Goal: Task Accomplishment & Management: Use online tool/utility

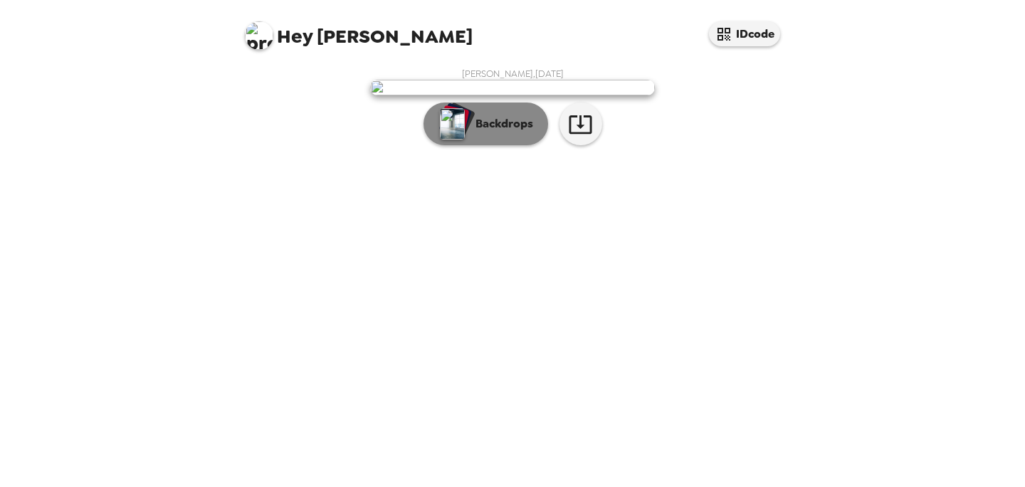
click at [503, 132] on p "Backdrops" at bounding box center [501, 123] width 65 height 17
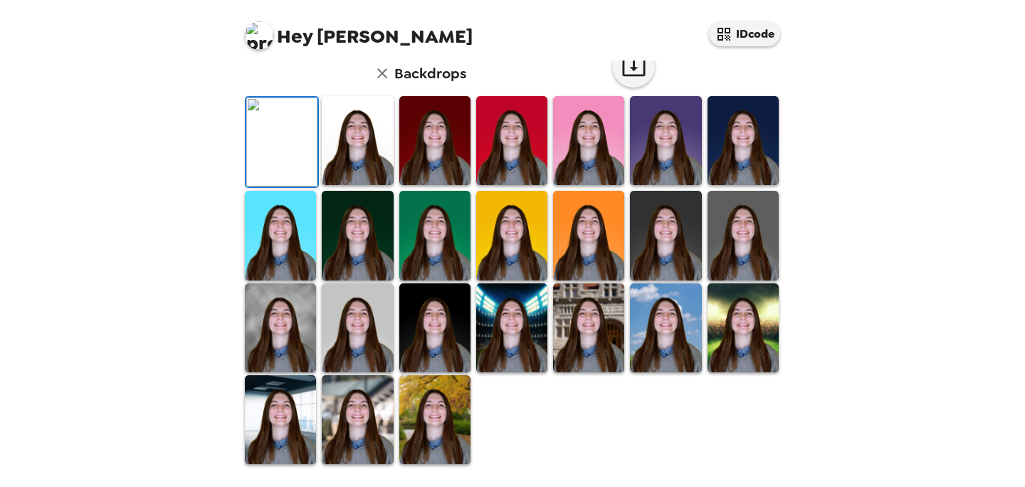
scroll to position [385, 0]
click at [442, 431] on img at bounding box center [435, 419] width 71 height 89
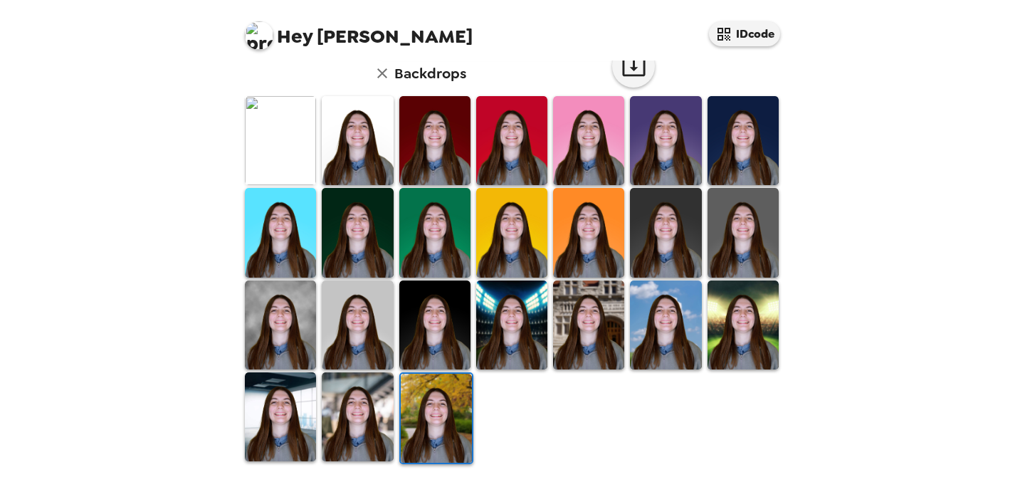
click at [271, 323] on img at bounding box center [280, 325] width 71 height 89
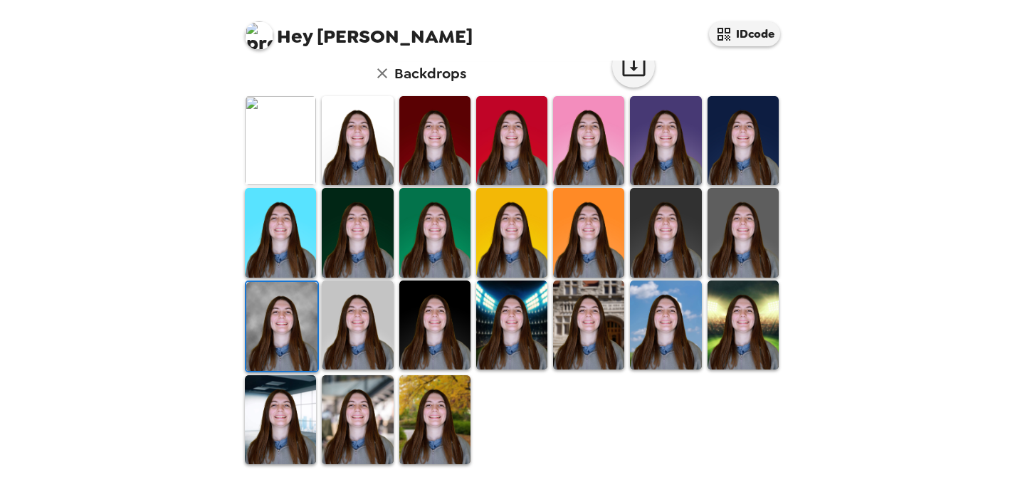
click at [685, 352] on img at bounding box center [665, 325] width 71 height 89
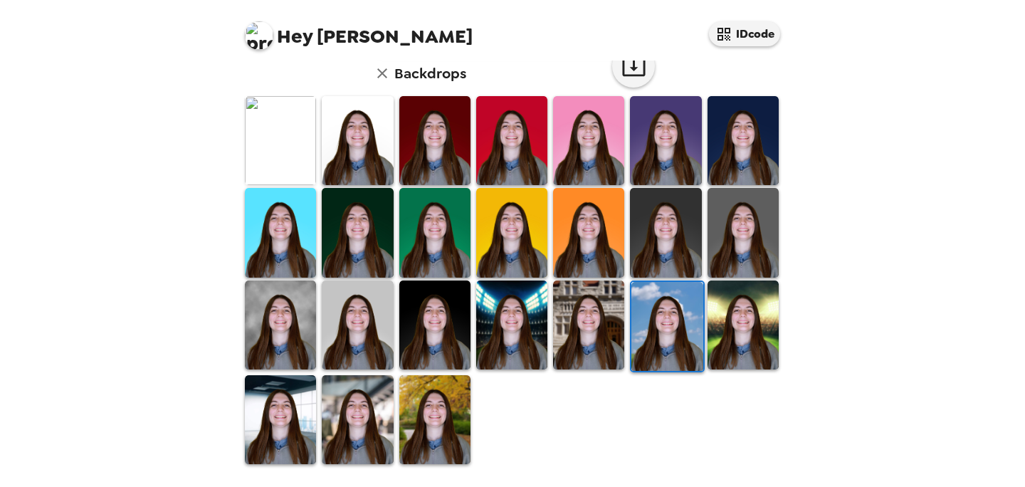
click at [262, 148] on img at bounding box center [280, 140] width 71 height 89
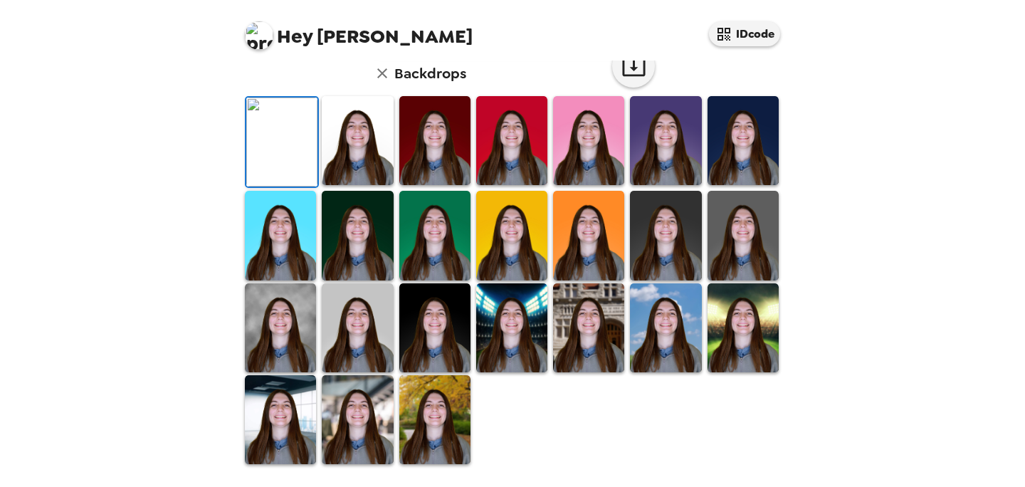
scroll to position [0, 0]
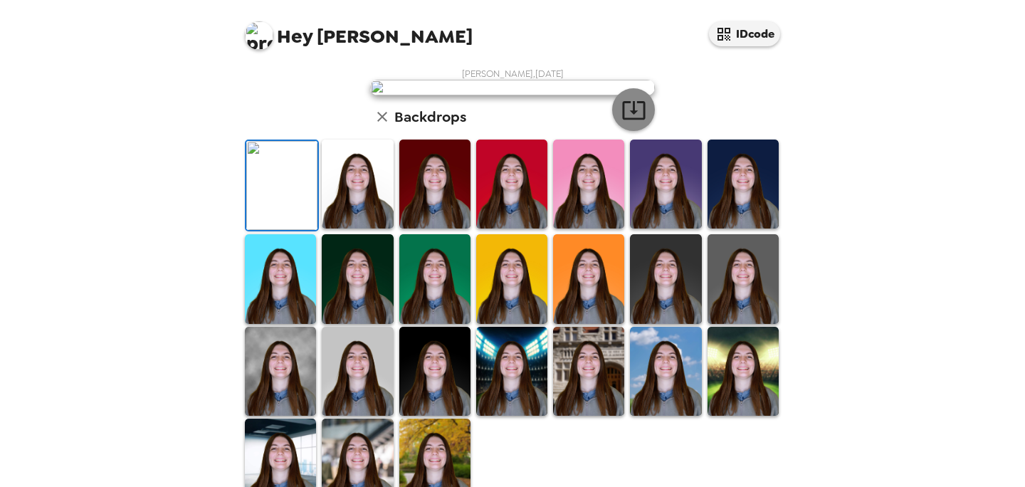
click at [632, 120] on icon "button" at bounding box center [633, 110] width 23 height 19
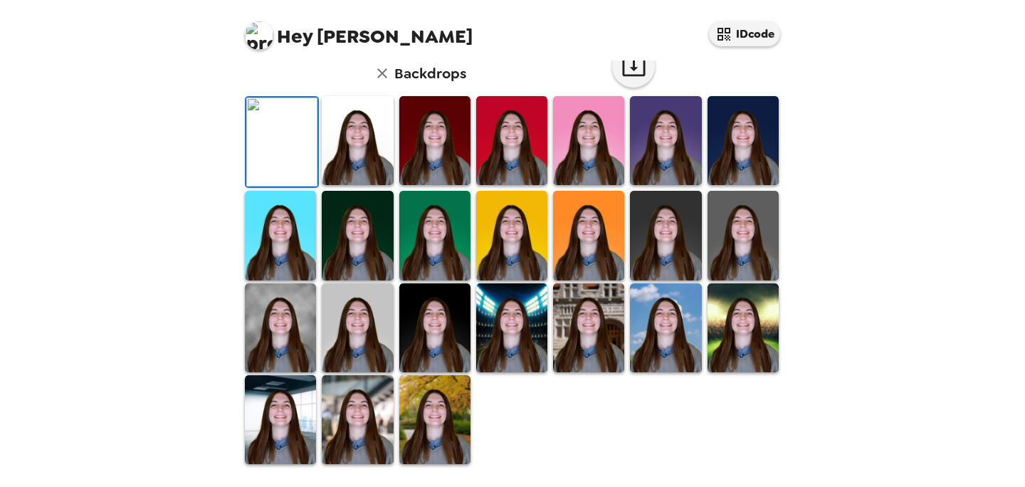
scroll to position [385, 0]
click at [370, 342] on img at bounding box center [357, 327] width 71 height 89
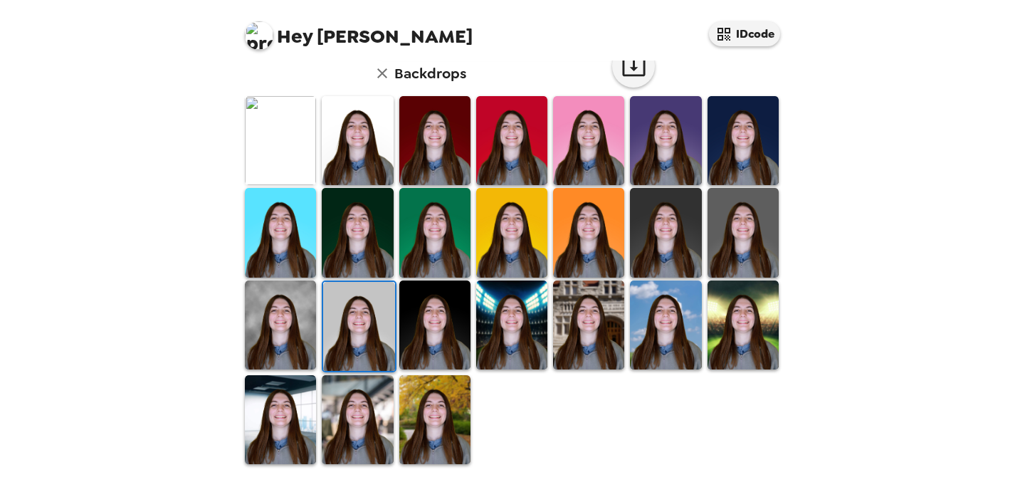
click at [445, 423] on img at bounding box center [435, 419] width 71 height 89
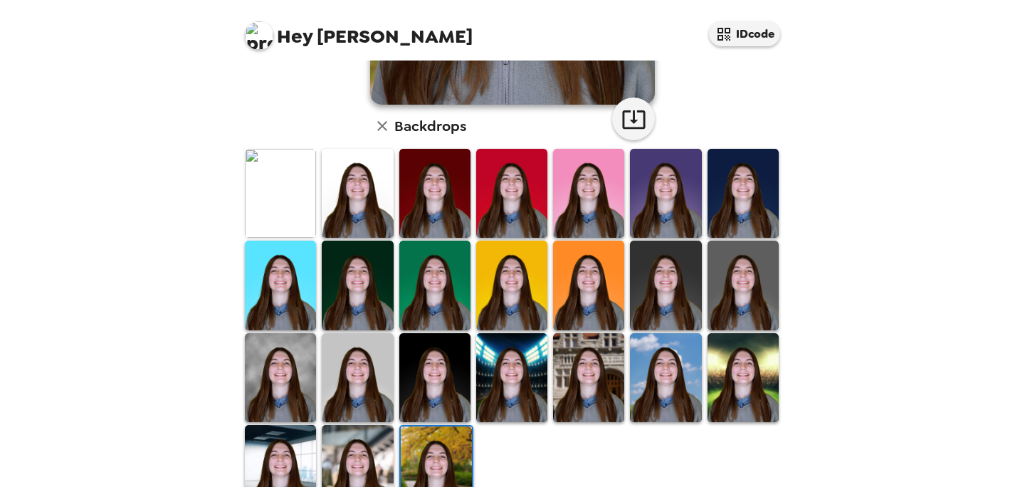
scroll to position [0, 0]
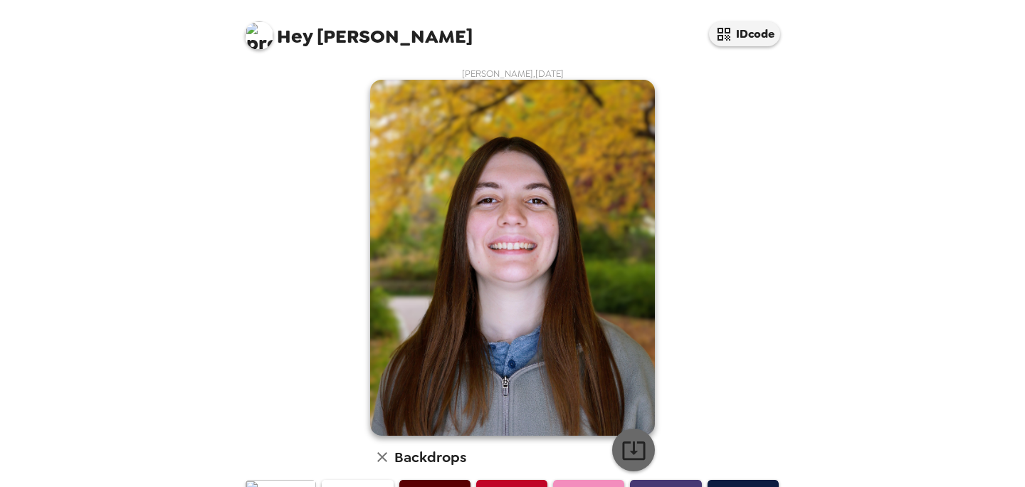
click at [629, 452] on icon "button" at bounding box center [634, 450] width 25 height 25
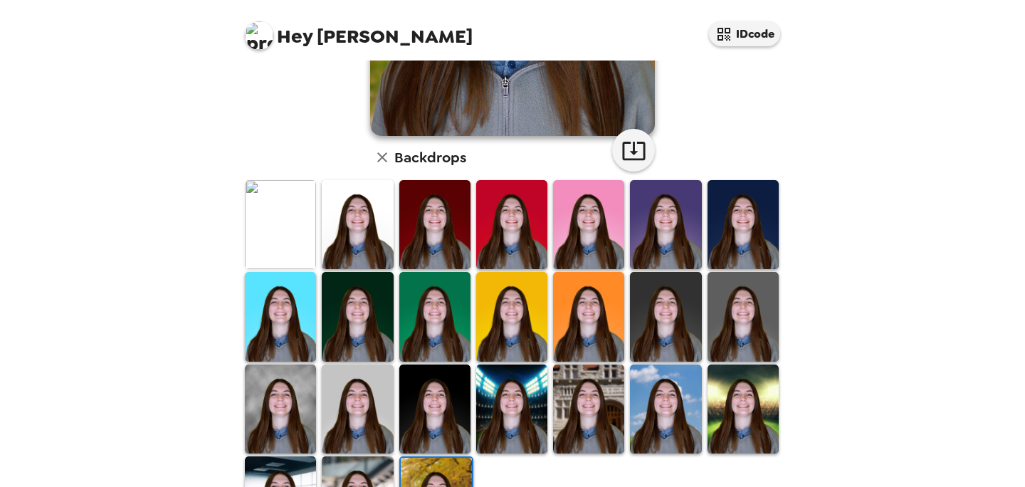
scroll to position [385, 0]
